Goal: Task Accomplishment & Management: Manage account settings

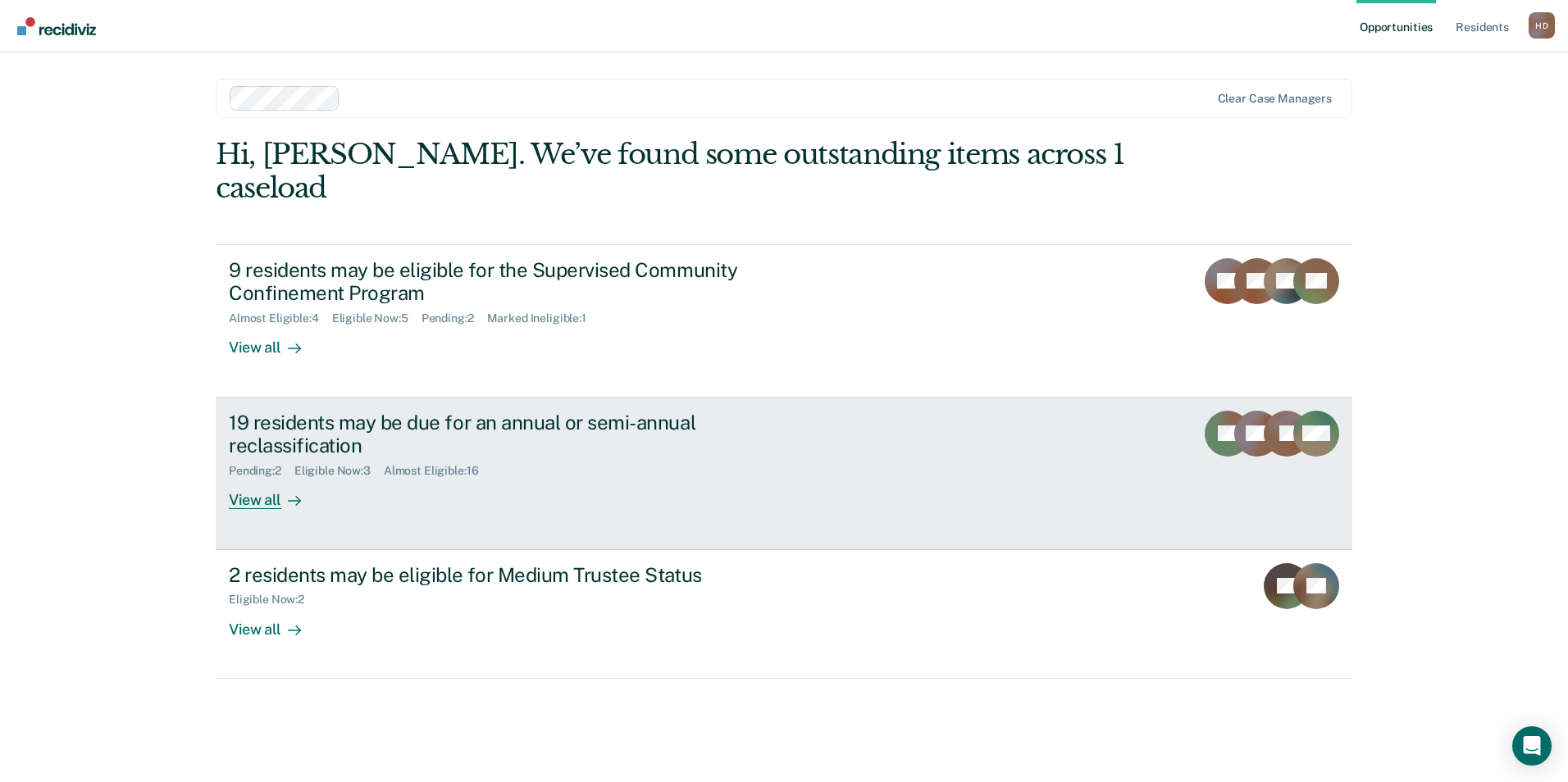
click at [446, 464] on div "19 residents may be due for an annual or semi-annual reclassification Pending :…" at bounding box center [537, 460] width 615 height 99
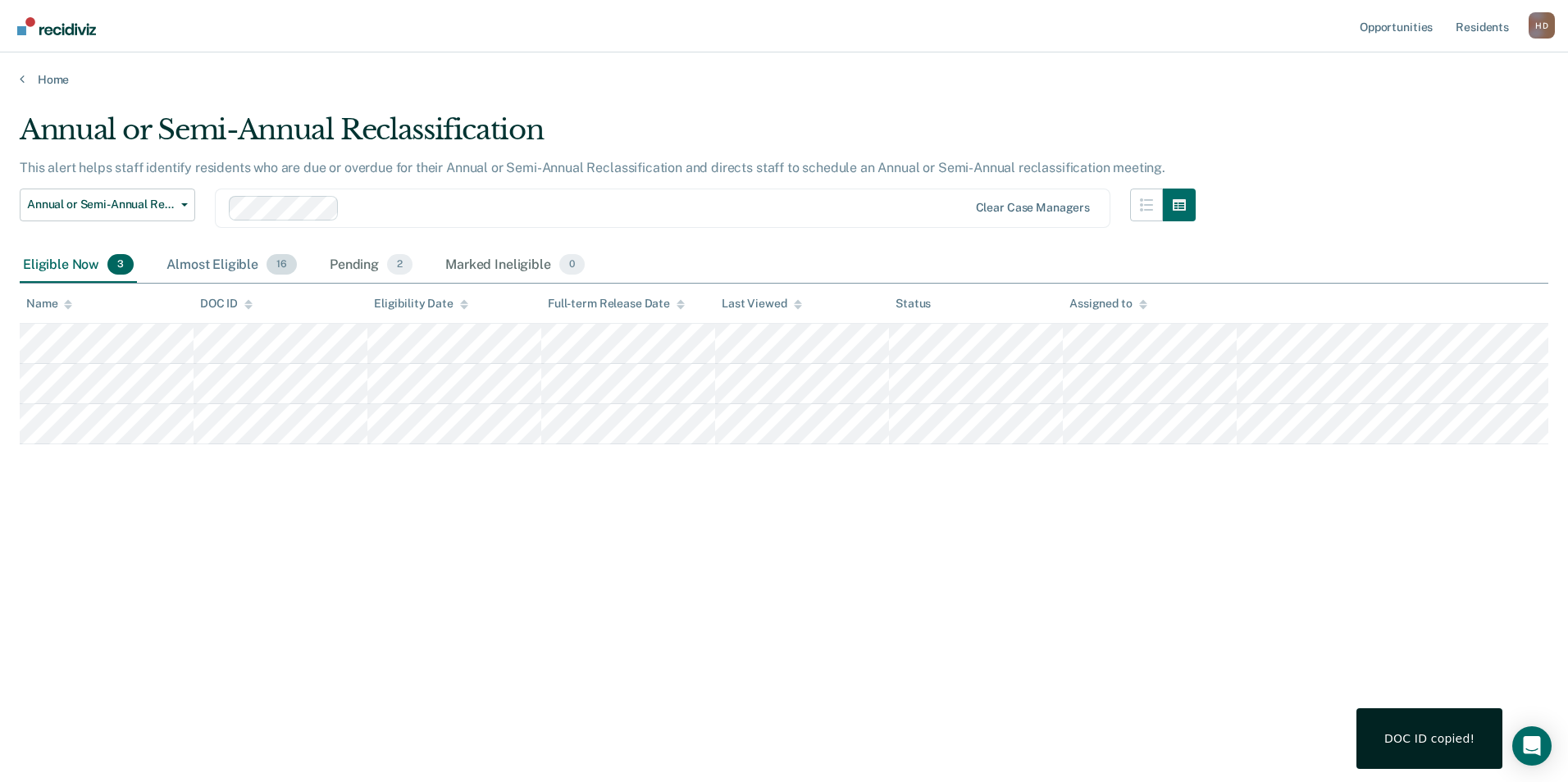
click at [238, 259] on div "Almost Eligible 16" at bounding box center [232, 266] width 137 height 36
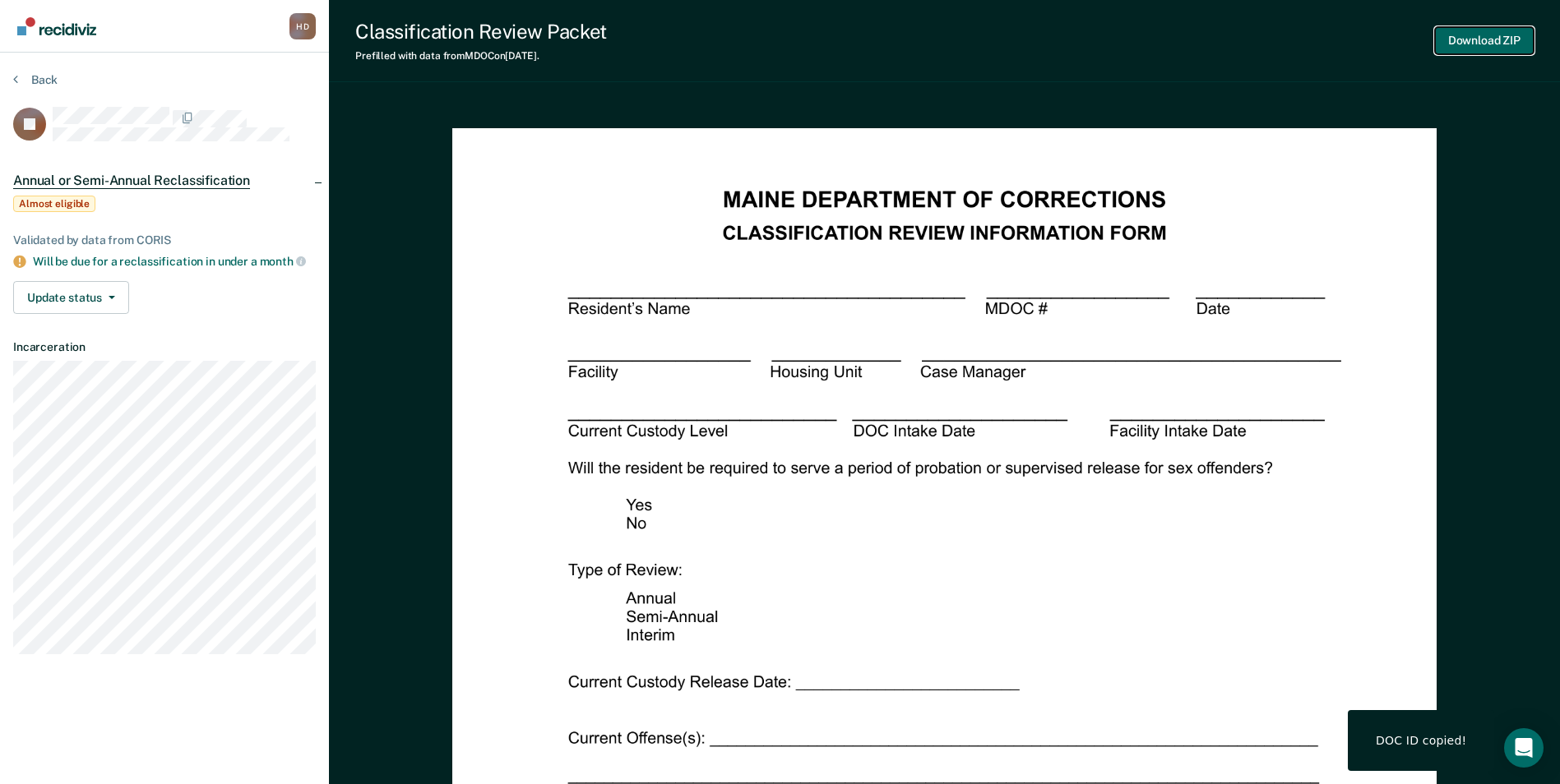
click at [1478, 31] on button "Download ZIP" at bounding box center [1485, 40] width 98 height 27
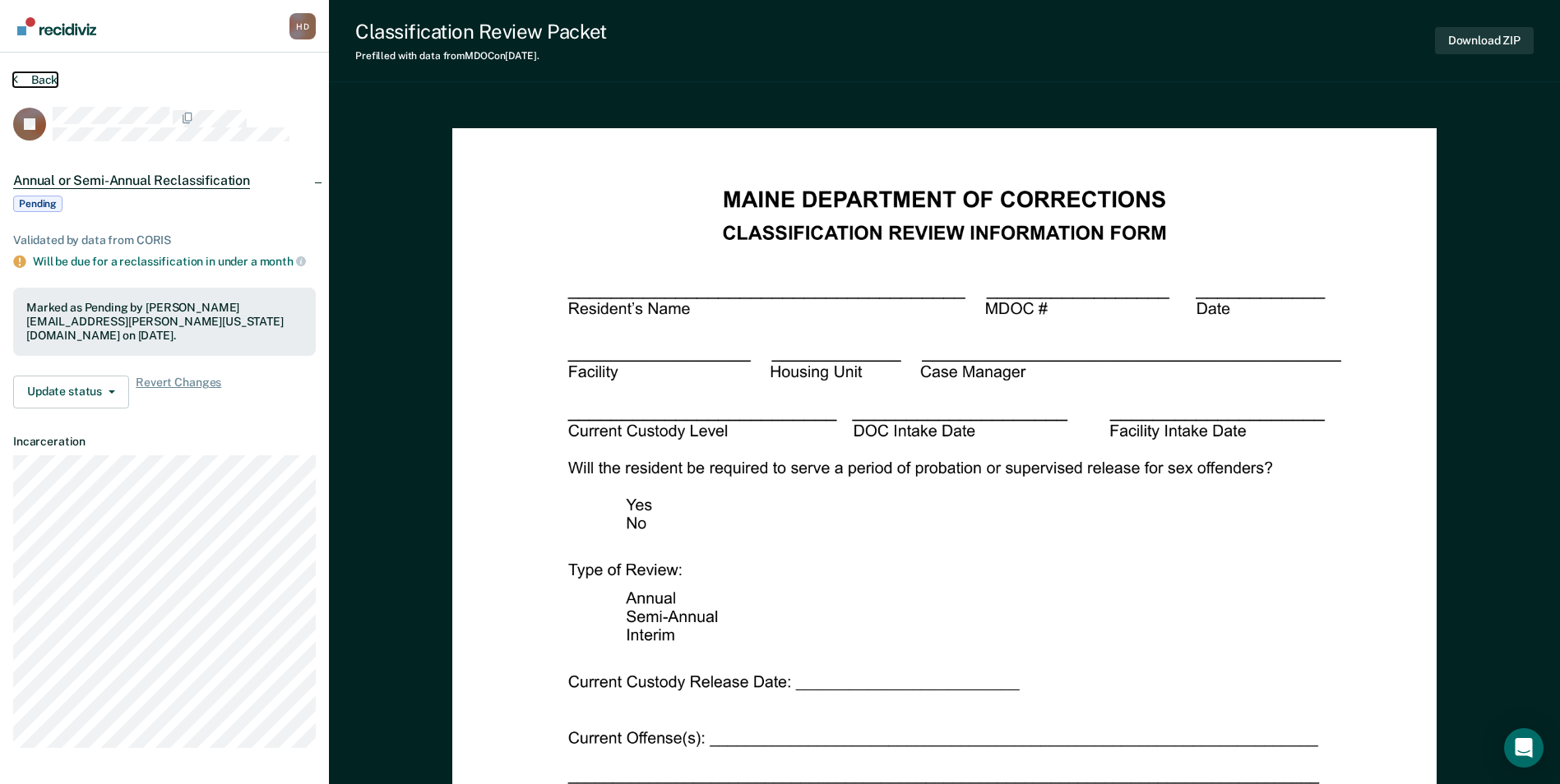
click at [41, 77] on button "Back" at bounding box center [36, 80] width 45 height 15
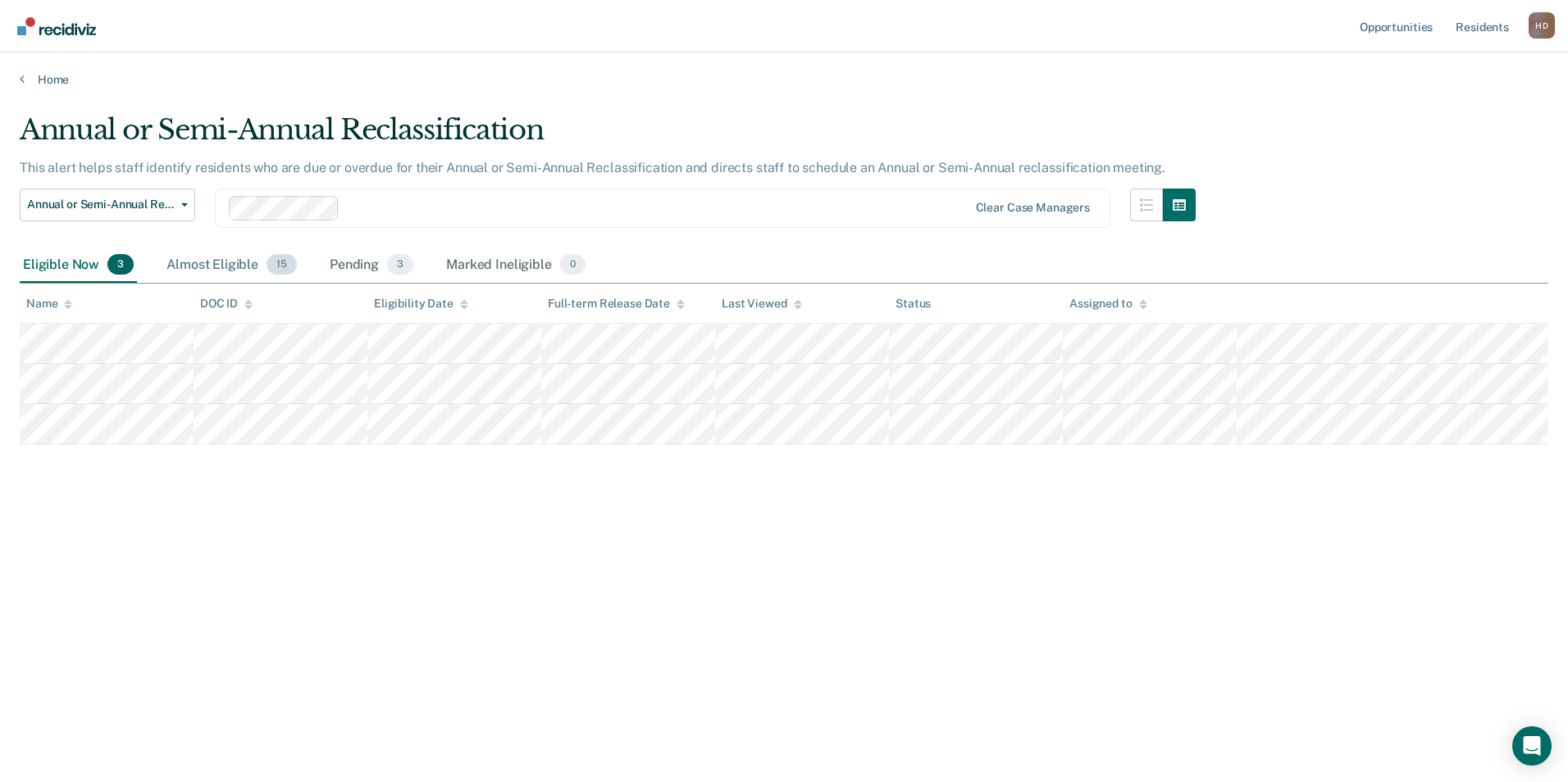
click at [206, 273] on div "Almost Eligible 15" at bounding box center [232, 266] width 137 height 36
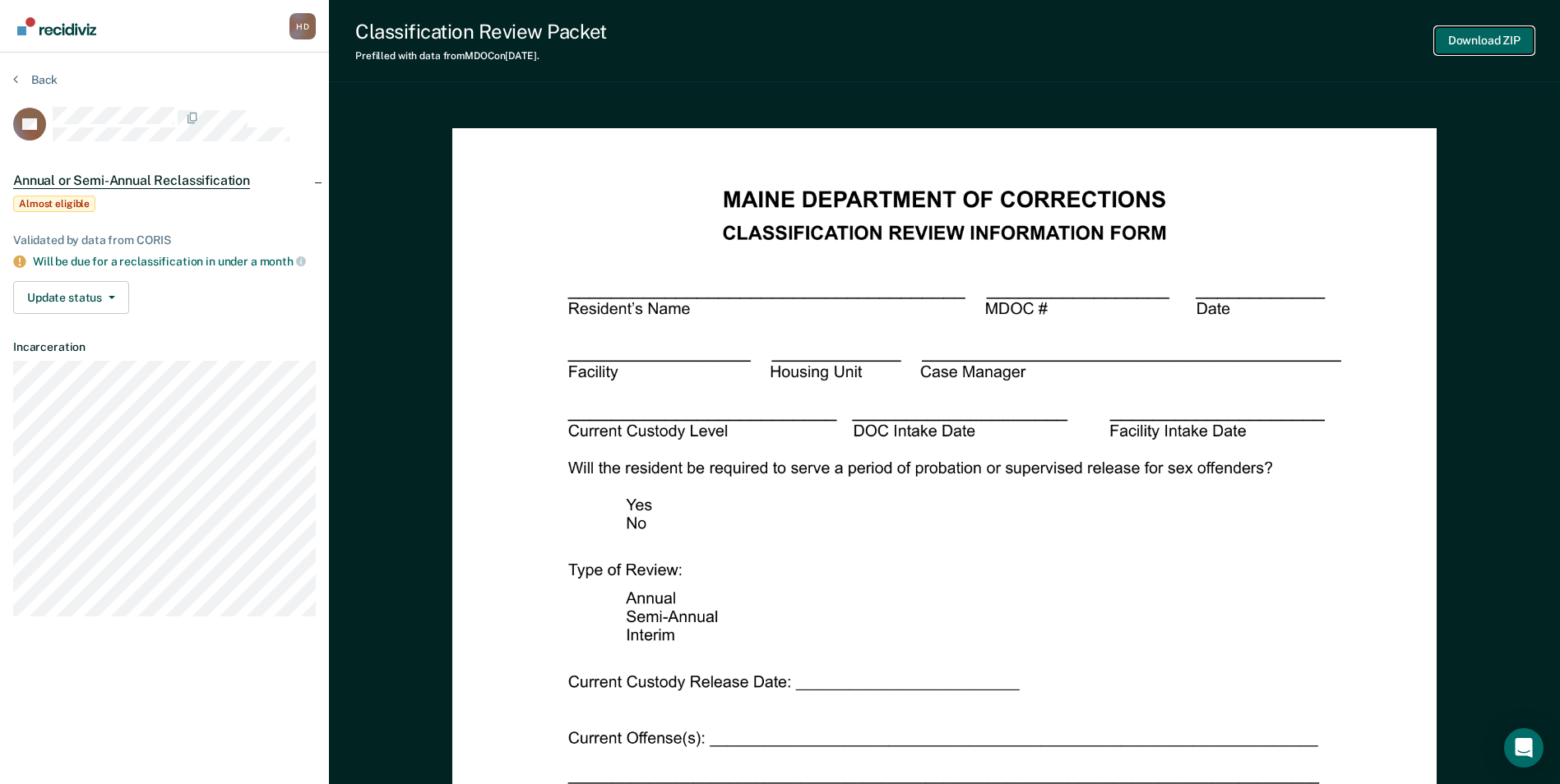
click at [1486, 38] on button "Download ZIP" at bounding box center [1485, 40] width 98 height 27
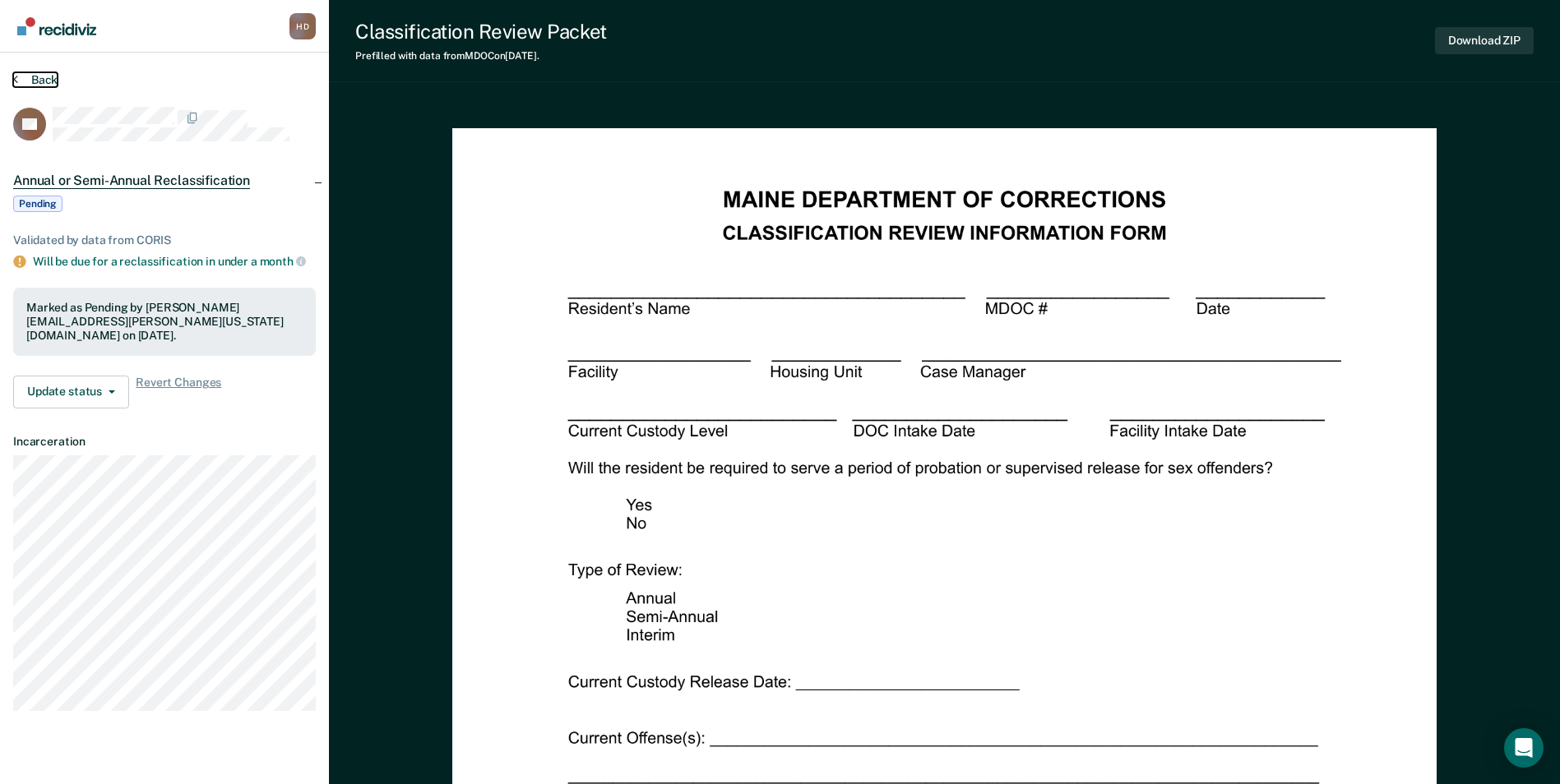
click at [52, 75] on button "Back" at bounding box center [36, 80] width 45 height 15
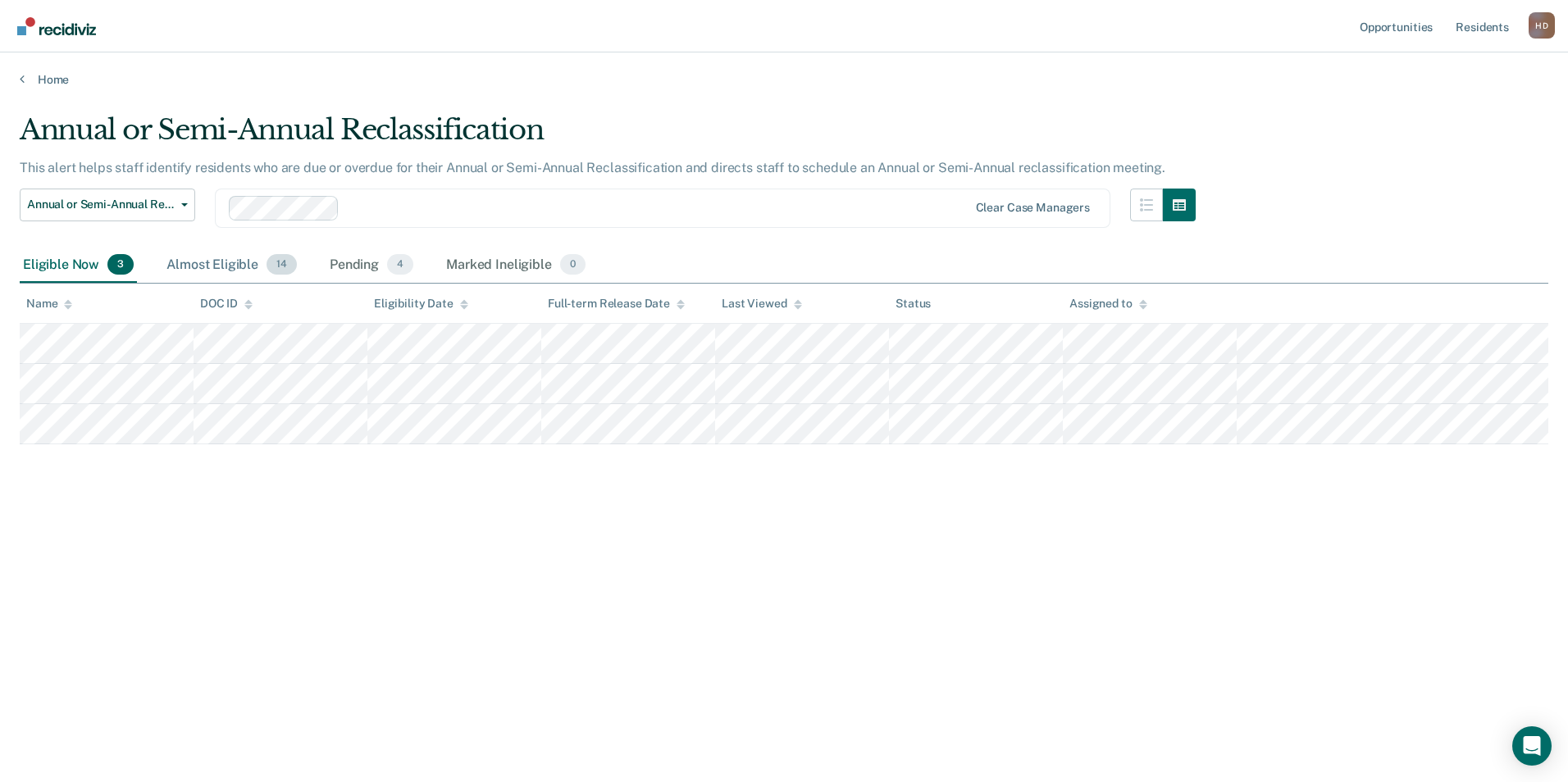
click at [243, 265] on div "Almost Eligible 14" at bounding box center [232, 266] width 137 height 36
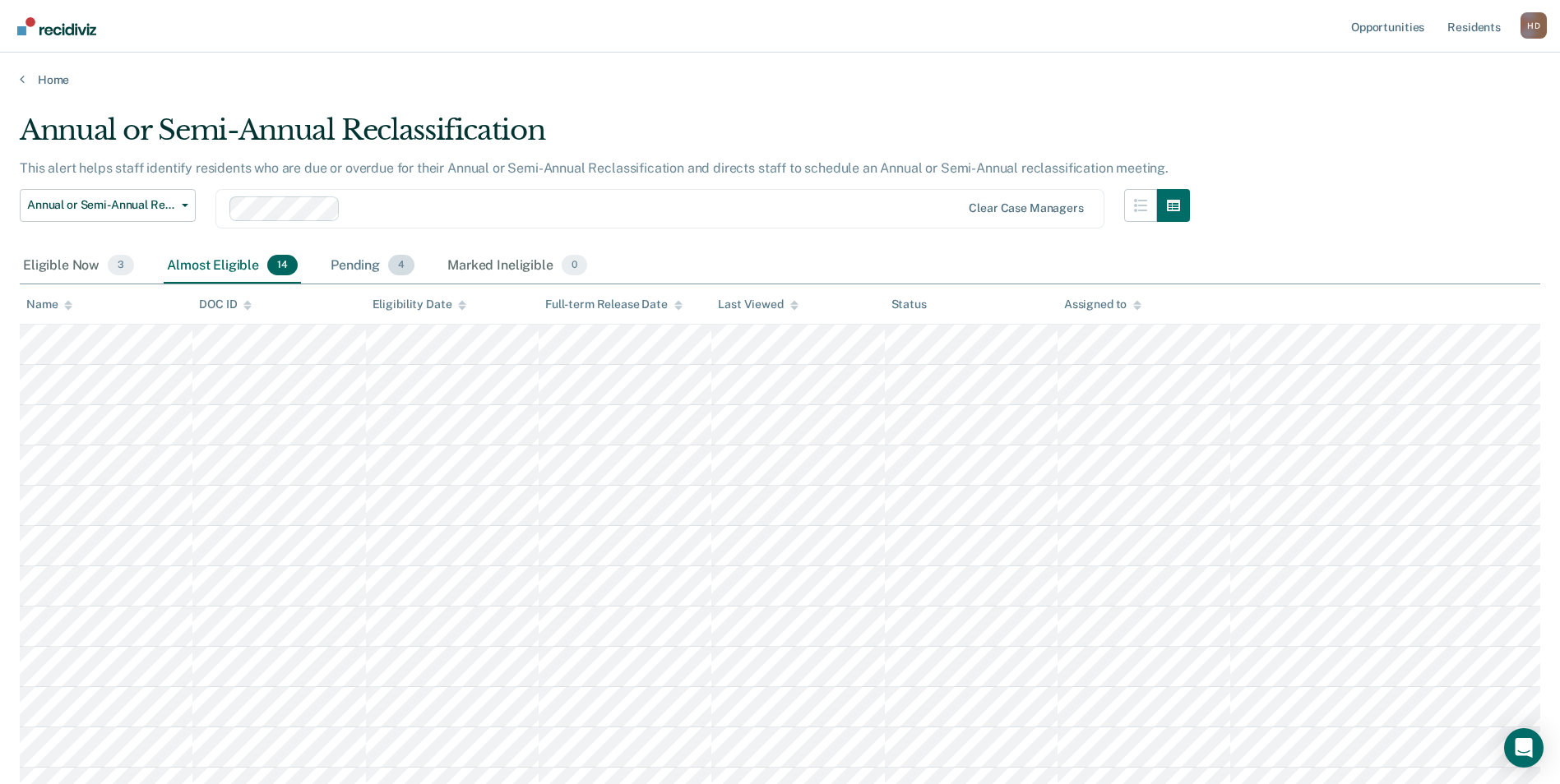
click at [381, 266] on div "Pending 4" at bounding box center [372, 266] width 90 height 36
